Goal: Transaction & Acquisition: Book appointment/travel/reservation

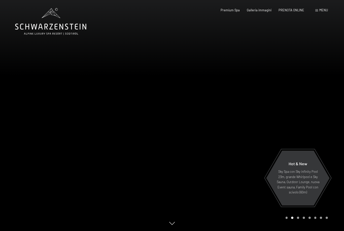
click at [293, 11] on span "PRENOTA ONLINE" at bounding box center [292, 10] width 26 height 4
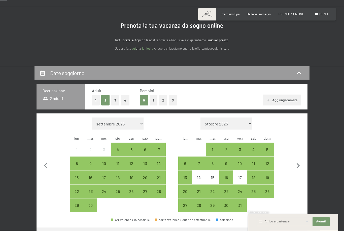
scroll to position [34, 0]
click at [226, 175] on div "16" at bounding box center [226, 181] width 13 height 13
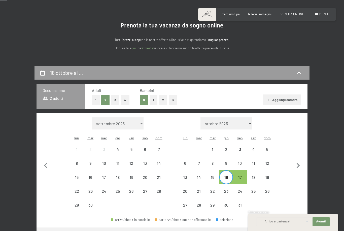
click at [269, 175] on div "19" at bounding box center [267, 181] width 13 height 13
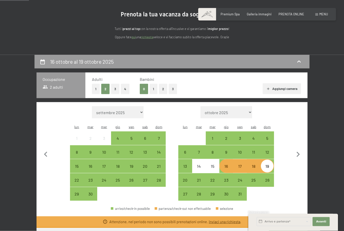
scroll to position [47, 0]
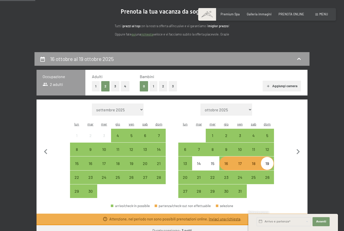
click at [227, 162] on div "16" at bounding box center [226, 168] width 13 height 13
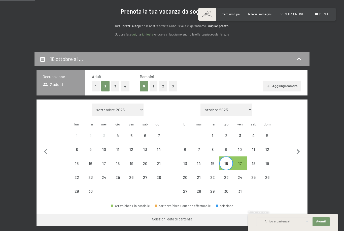
click at [243, 162] on div "17" at bounding box center [240, 168] width 13 height 13
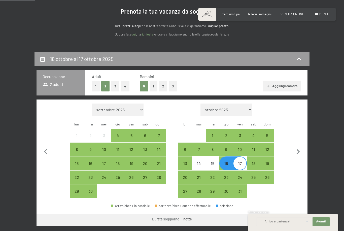
click at [224, 162] on div "16" at bounding box center [226, 168] width 13 height 13
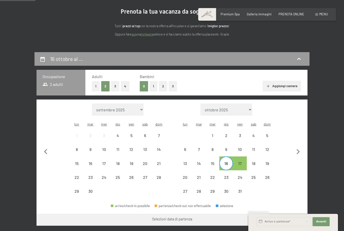
click at [182, 162] on div "13" at bounding box center [185, 168] width 13 height 13
click at [199, 162] on div "14" at bounding box center [199, 168] width 13 height 13
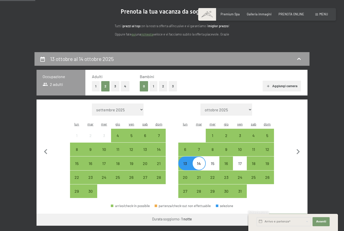
click at [254, 162] on div "18" at bounding box center [253, 168] width 13 height 13
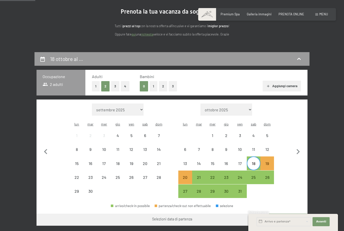
click at [199, 175] on div "21" at bounding box center [199, 181] width 13 height 13
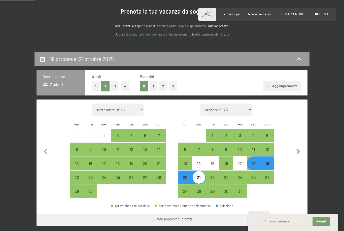
click at [298, 214] on button "Vai a «Camera»" at bounding box center [288, 220] width 39 height 12
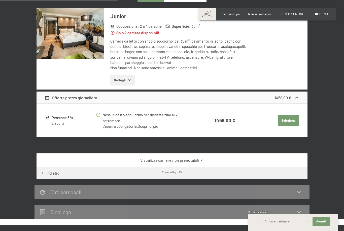
click at [298, 116] on button "Seleziona" at bounding box center [288, 120] width 21 height 11
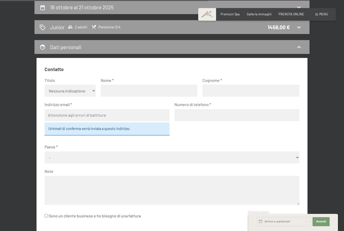
click at [300, 47] on icon at bounding box center [299, 47] width 6 height 6
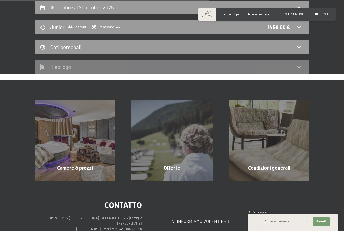
click at [326, 59] on div "18 ottobre al 21 ottobre 2025 Junior 2 adulti Pensione 3/4 1458,00 € Dati perso…" at bounding box center [172, 37] width 344 height 73
